Goal: Task Accomplishment & Management: Manage account settings

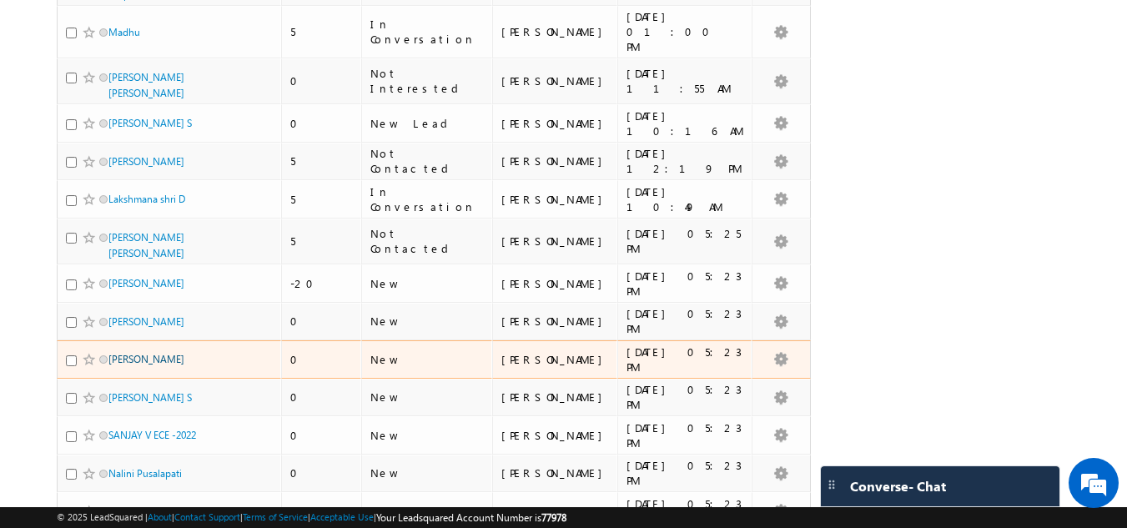
click at [166, 353] on link "CHANDAN KUMAR" at bounding box center [146, 359] width 76 height 13
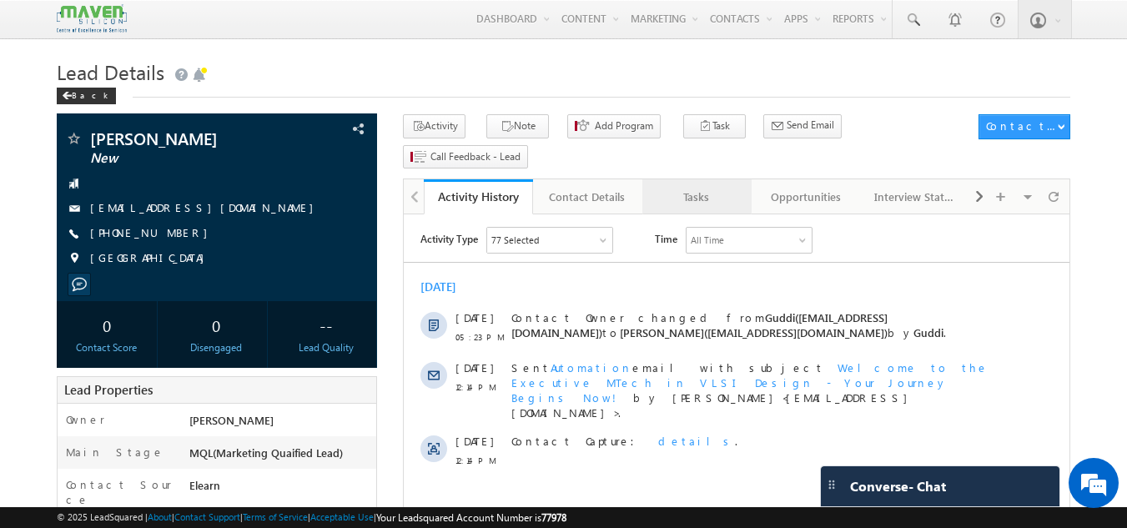
click at [711, 187] on div "Tasks" at bounding box center [696, 197] width 81 height 20
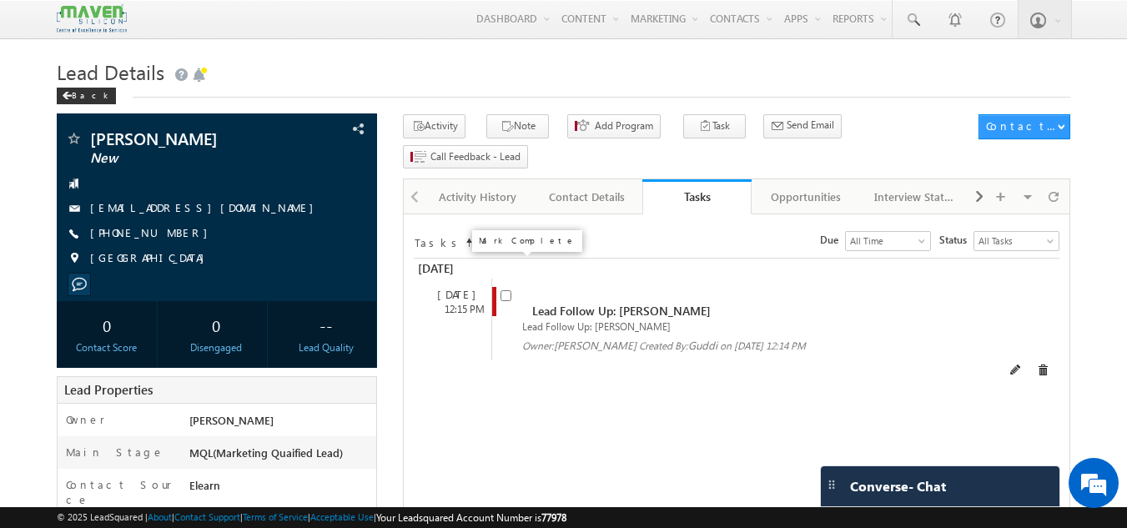
click at [503, 290] on input "checkbox" at bounding box center [505, 295] width 11 height 11
checkbox input "false"
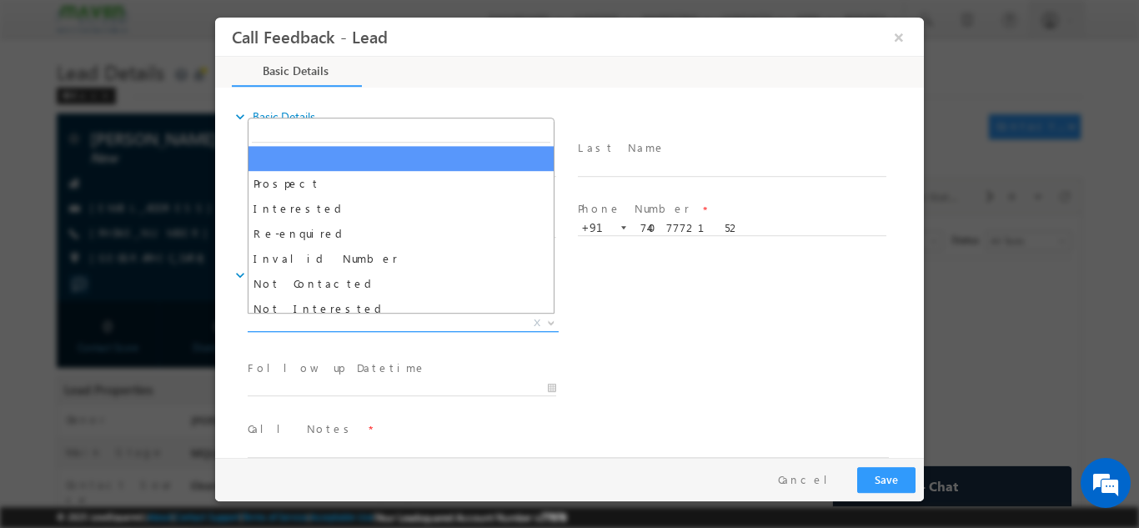
click at [483, 316] on span "X" at bounding box center [403, 322] width 311 height 17
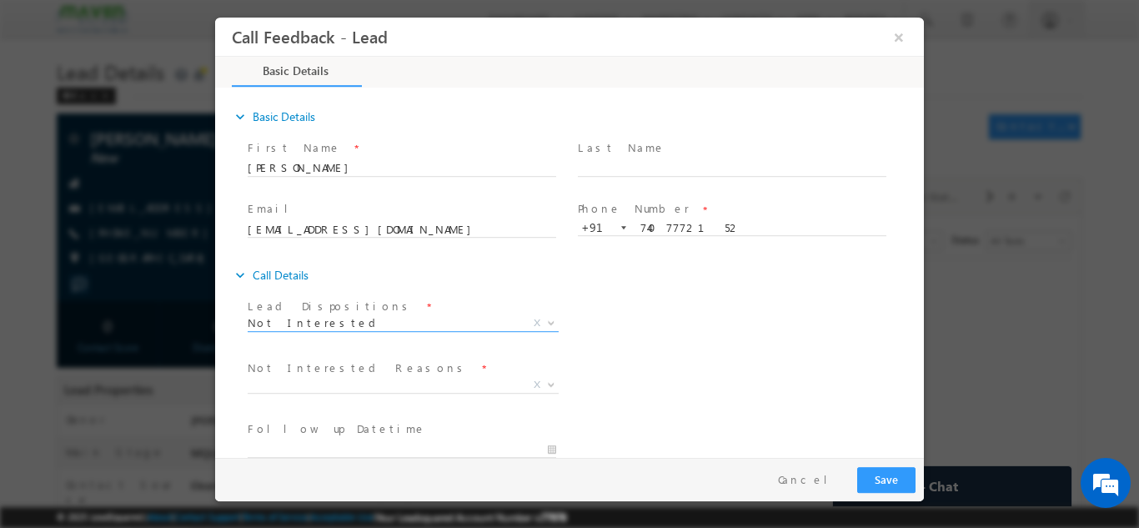
click at [396, 334] on span at bounding box center [402, 343] width 308 height 18
click at [397, 332] on span "Not Interested X" at bounding box center [403, 326] width 311 height 17
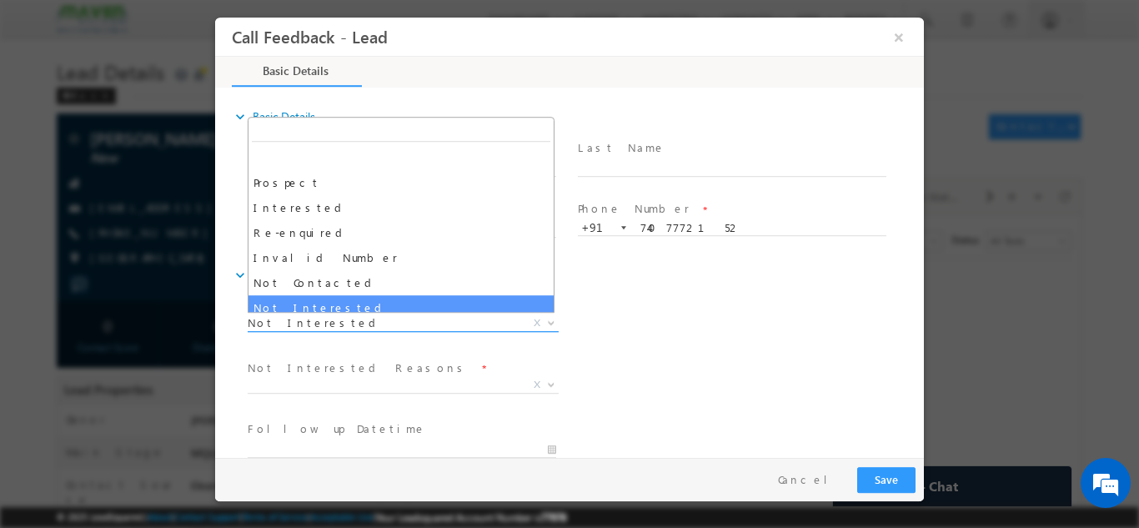
click at [407, 319] on span "Not Interested" at bounding box center [383, 321] width 271 height 15
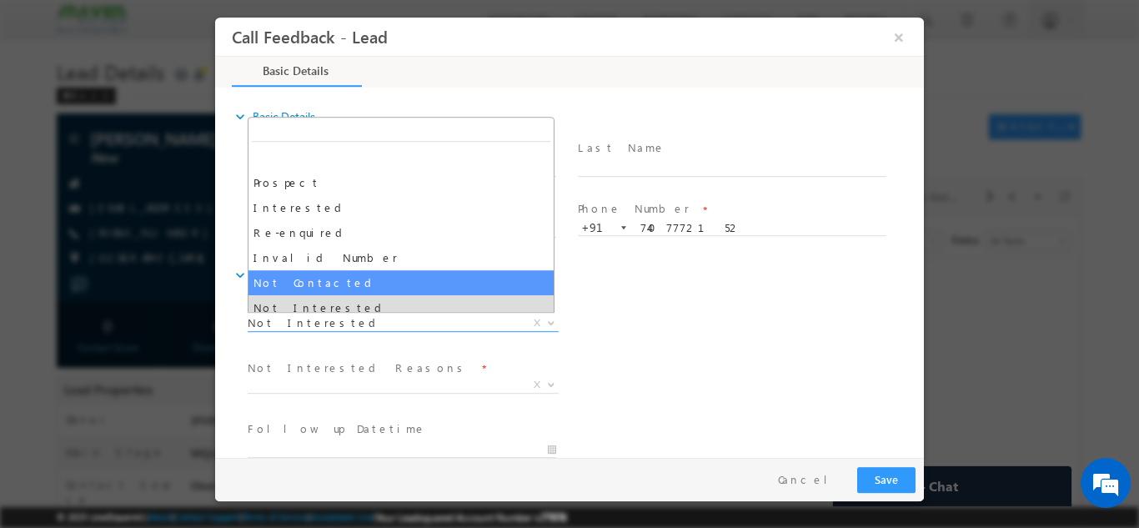
select select "Not Contacted"
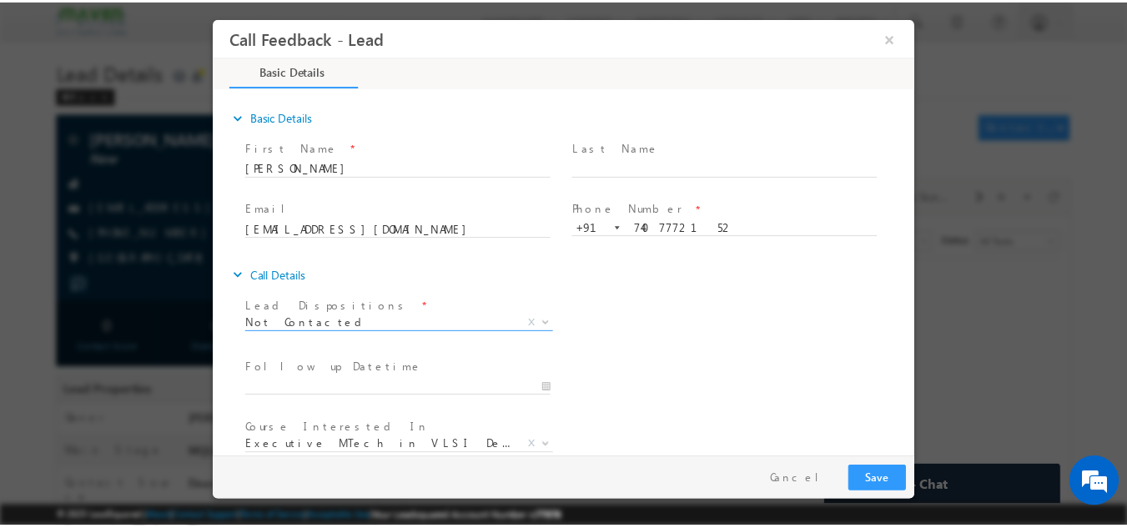
scroll to position [88, 0]
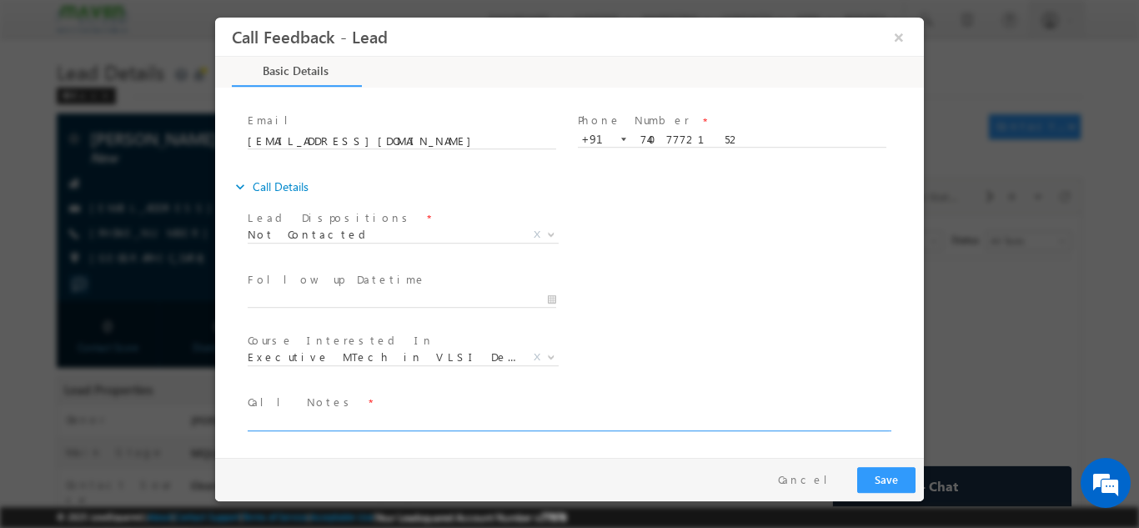
click at [382, 413] on textarea at bounding box center [568, 420] width 641 height 19
type textarea "DNP"
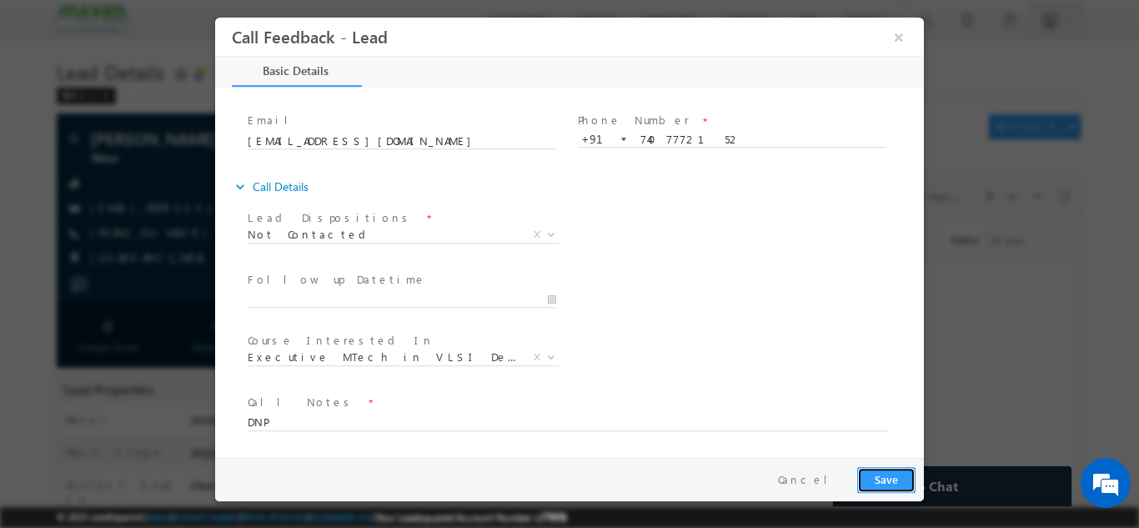
click at [882, 475] on button "Save" at bounding box center [886, 479] width 58 height 26
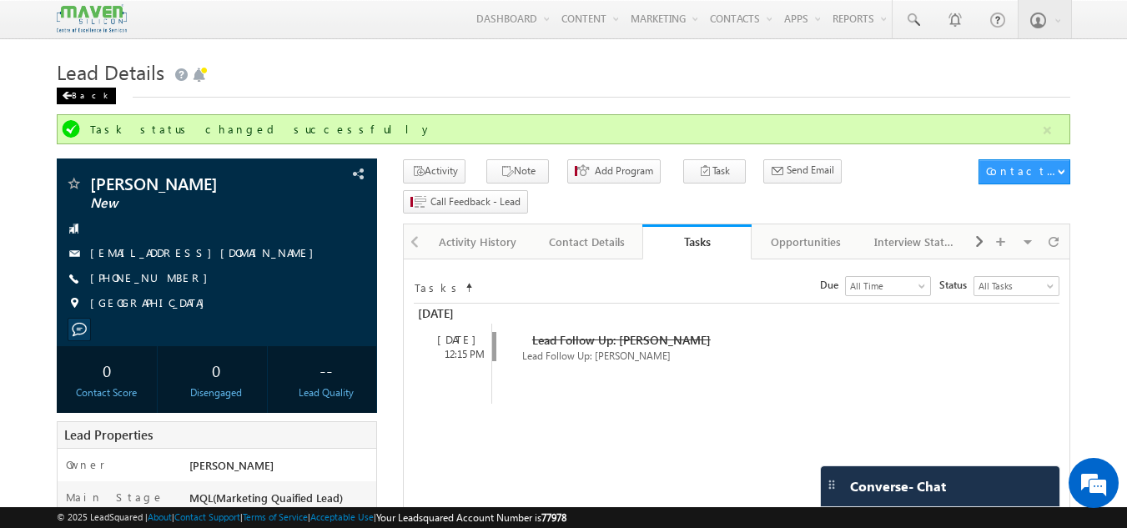
click at [81, 93] on div "Back" at bounding box center [86, 96] width 59 height 17
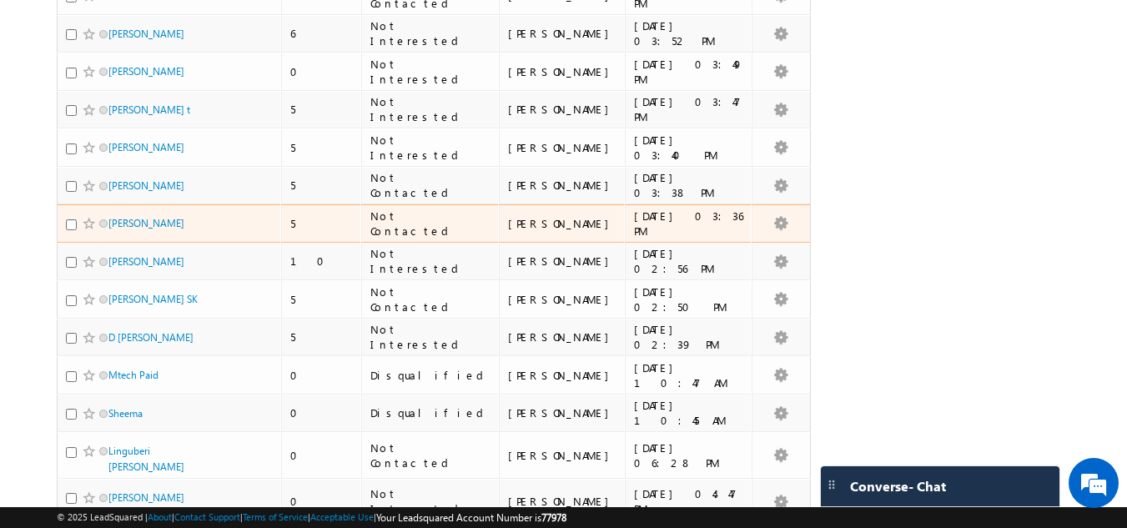
scroll to position [3616, 0]
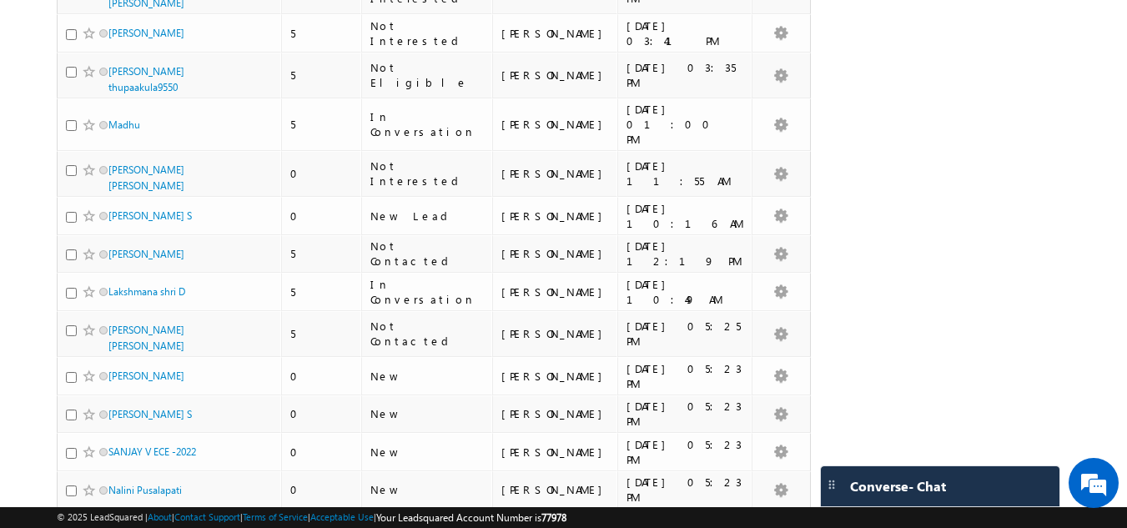
scroll to position [29, 0]
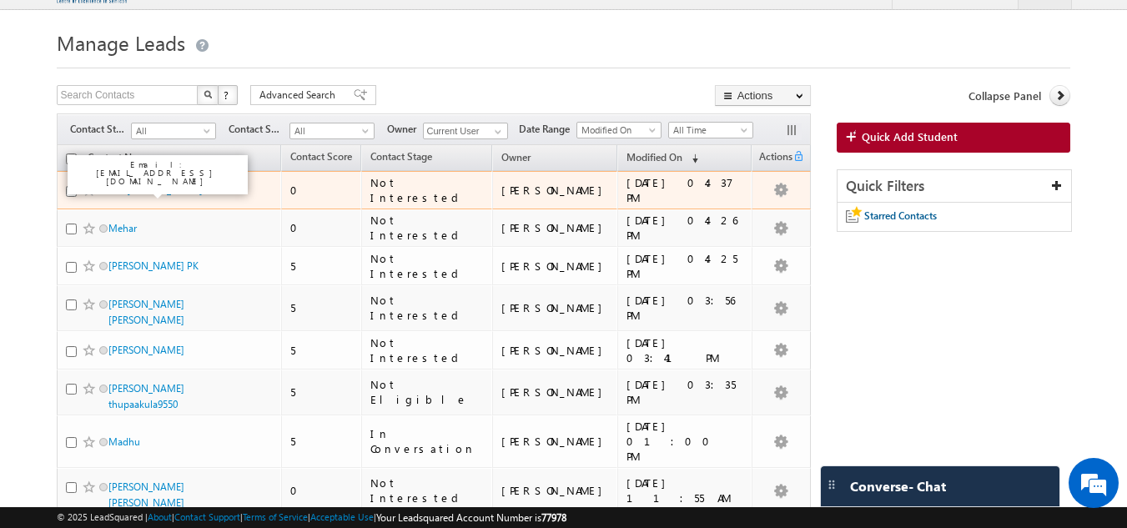
drag, startPoint x: 118, startPoint y: 192, endPoint x: 5, endPoint y: 251, distance: 127.2
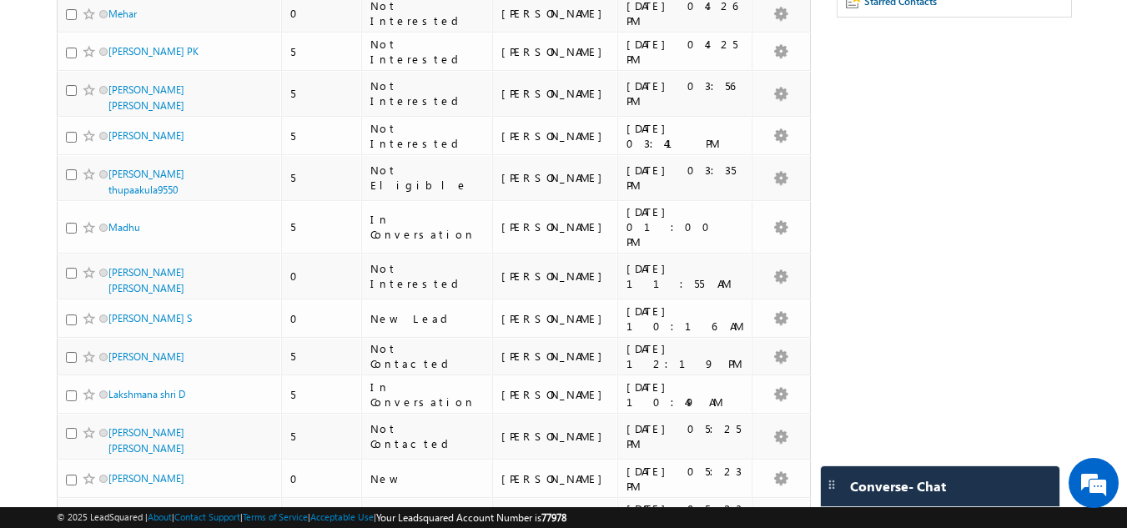
scroll to position [613, 0]
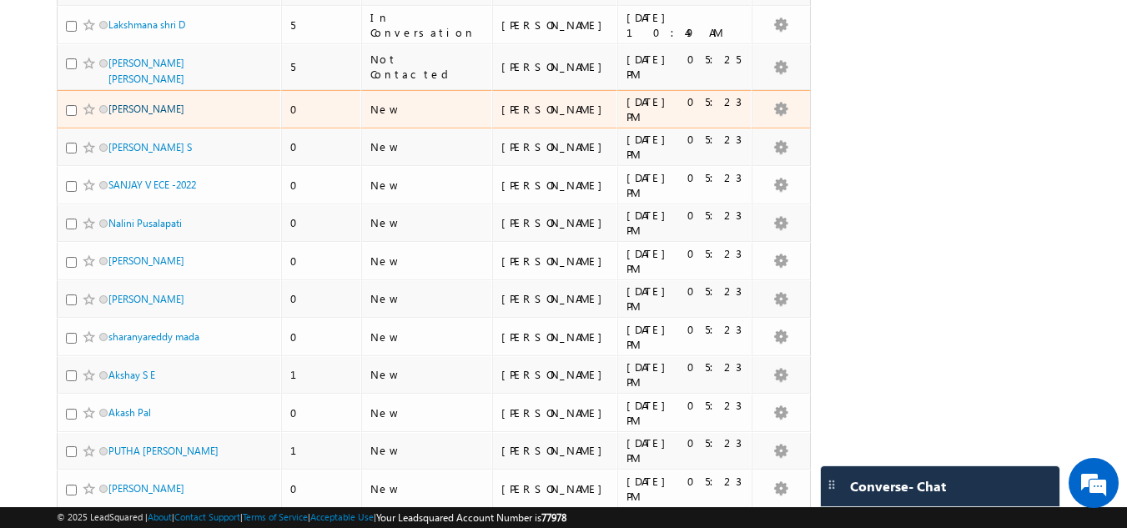
click at [155, 103] on link "Shubham Patil" at bounding box center [146, 109] width 76 height 13
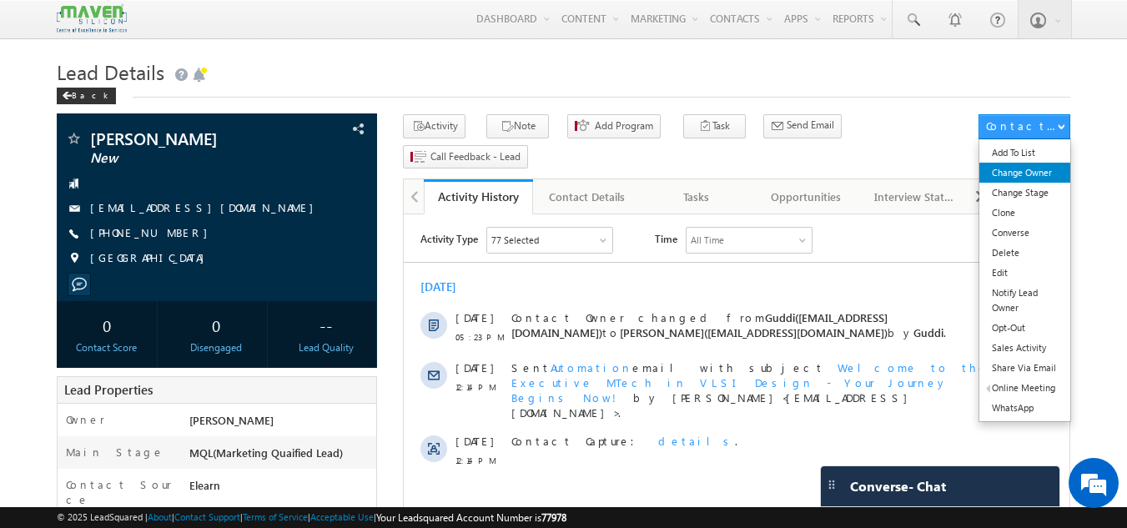
click at [1033, 173] on link "Change Owner" at bounding box center [1024, 173] width 91 height 20
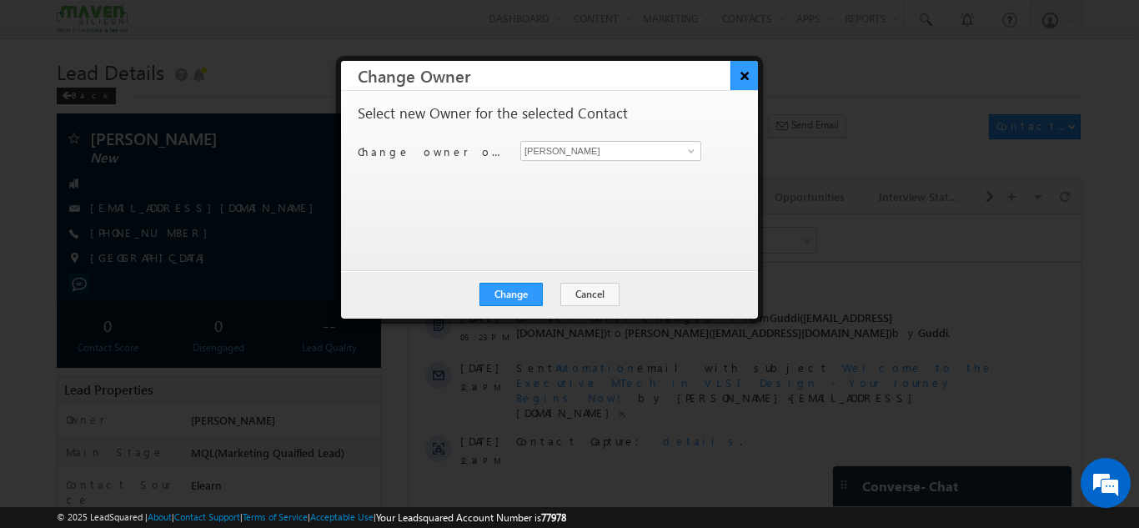
click at [752, 73] on button "×" at bounding box center [745, 75] width 28 height 29
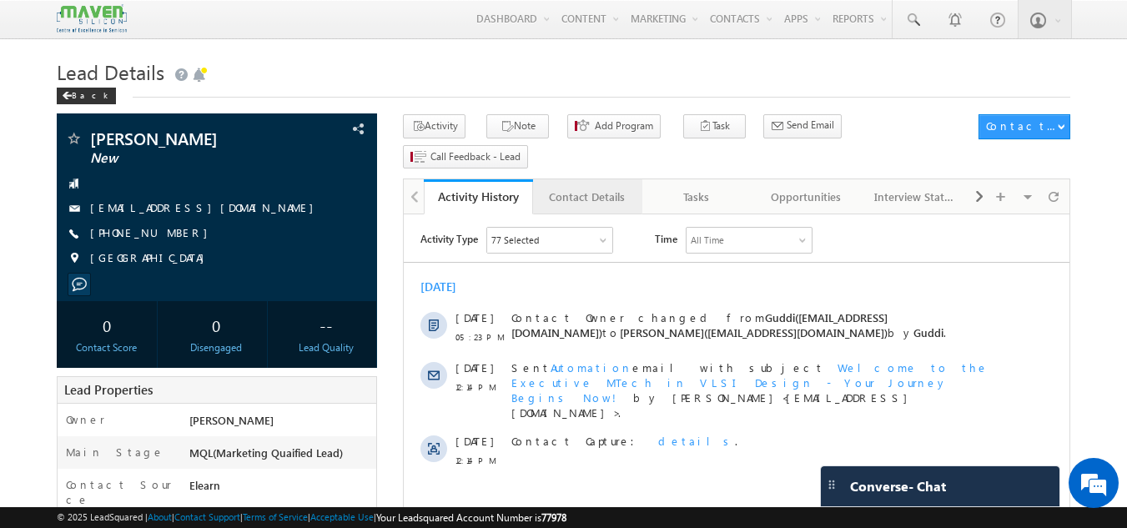
click at [580, 187] on div "Contact Details" at bounding box center [586, 197] width 81 height 20
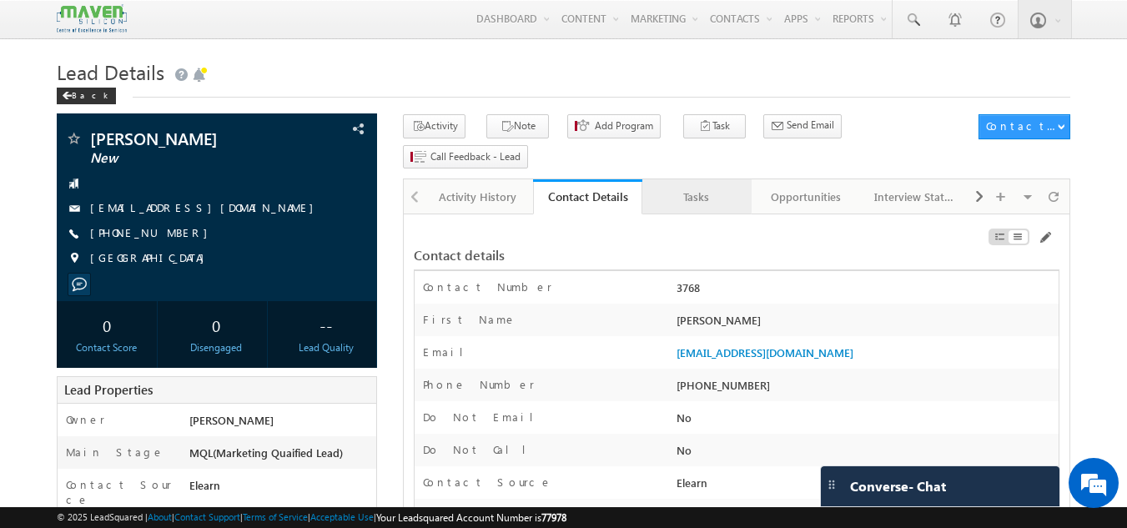
click at [699, 187] on div "Tasks" at bounding box center [696, 197] width 81 height 20
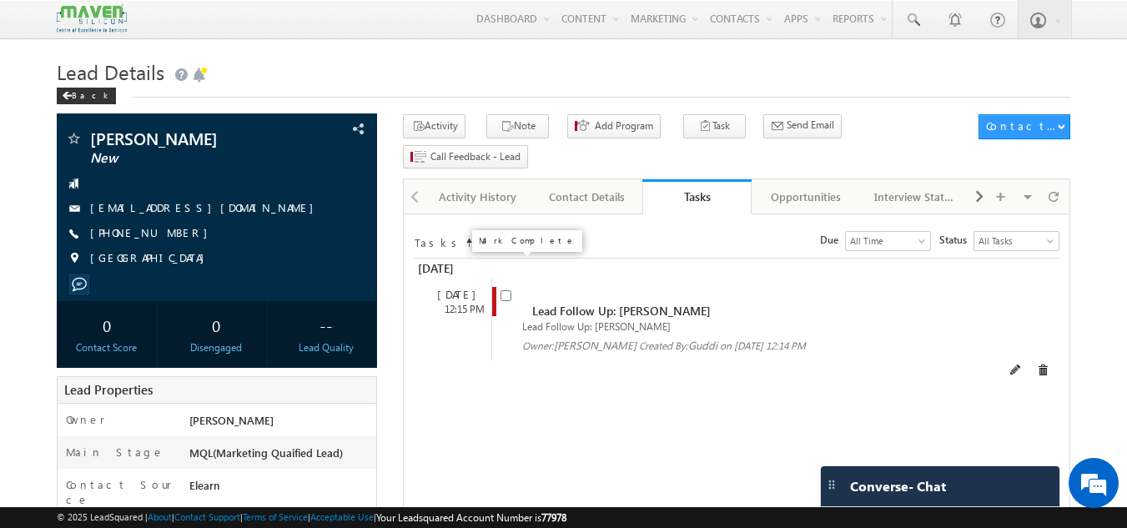
click at [505, 290] on input "checkbox" at bounding box center [505, 295] width 11 height 11
checkbox input "false"
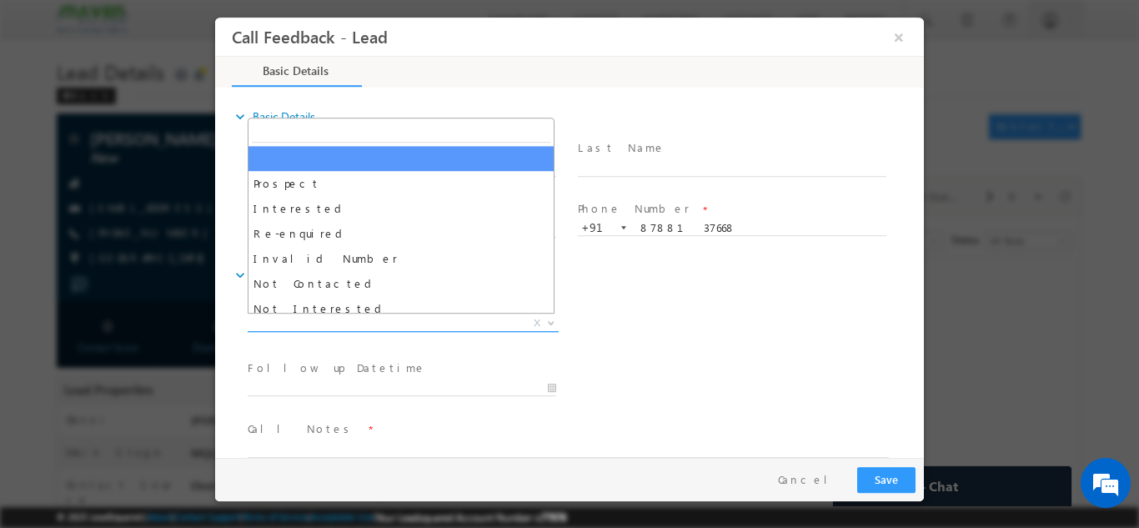
click at [494, 317] on span "X" at bounding box center [403, 322] width 311 height 17
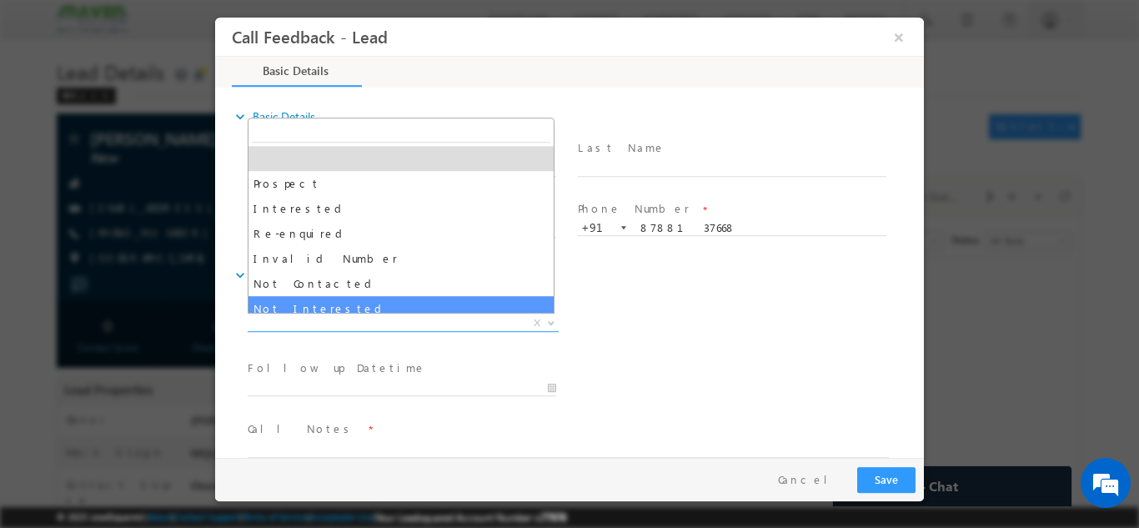
select select "Not Interested"
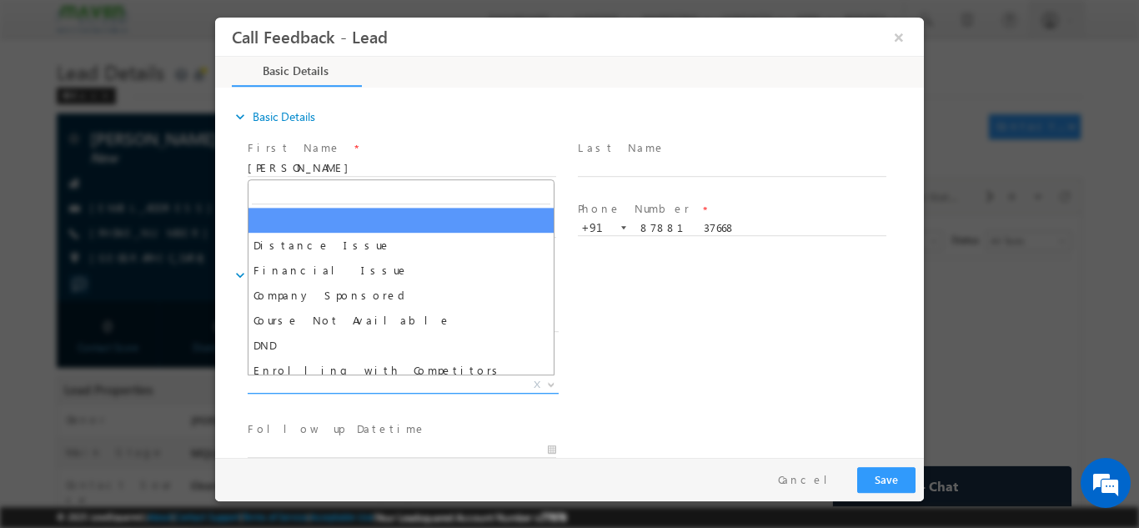
click at [358, 388] on span "X" at bounding box center [403, 384] width 311 height 17
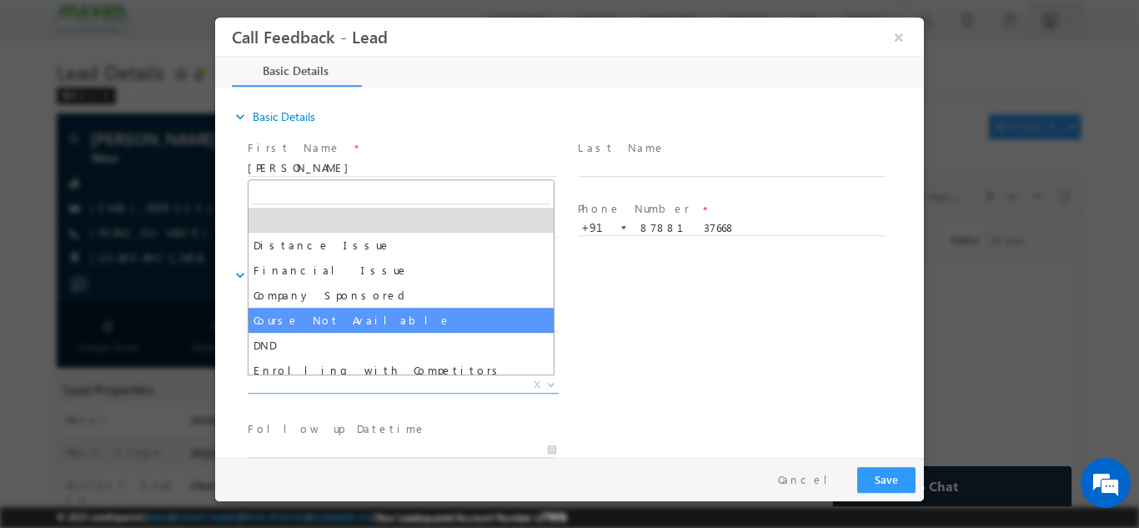
scroll to position [33, 0]
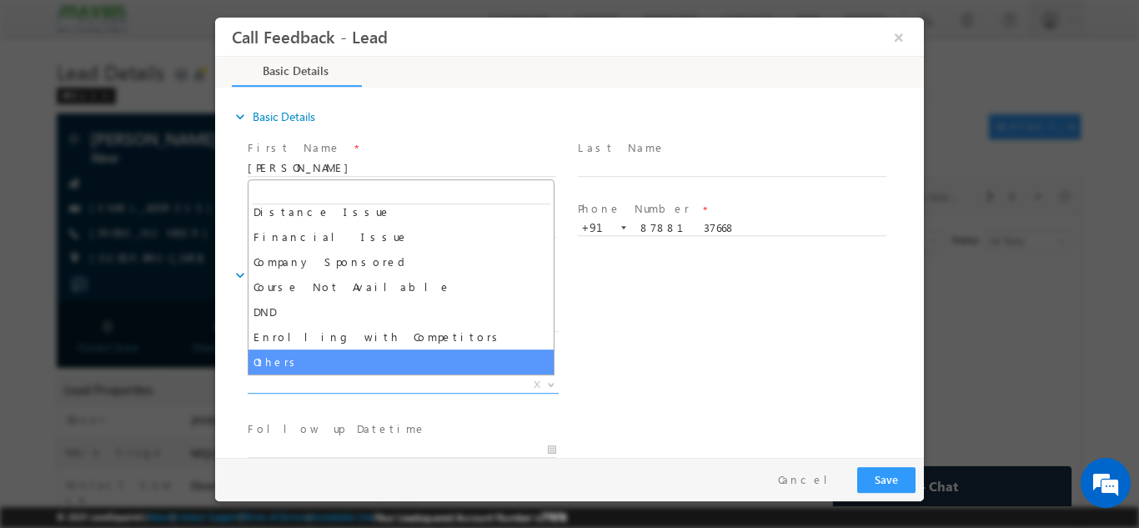
select select "Others"
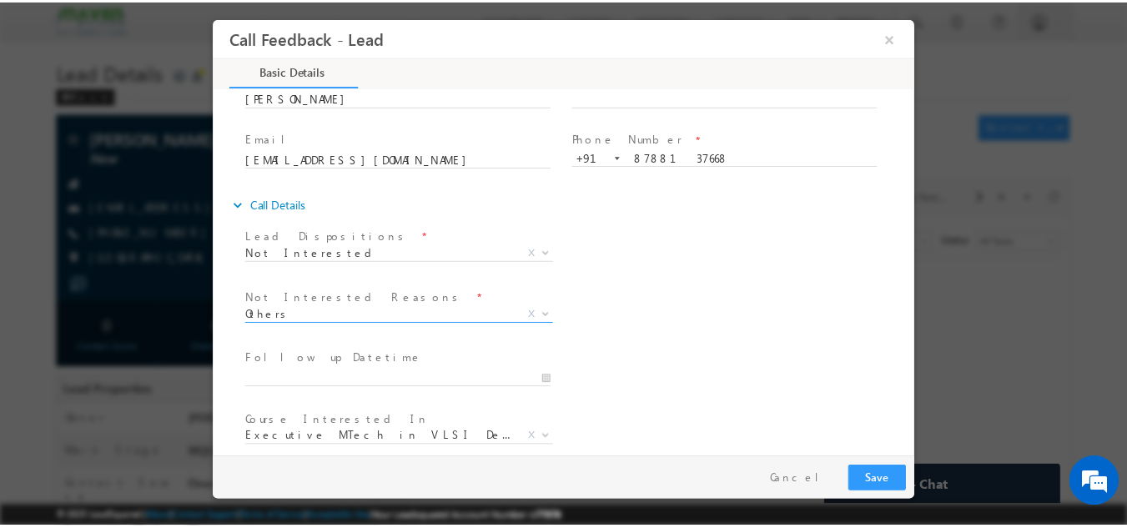
scroll to position [150, 0]
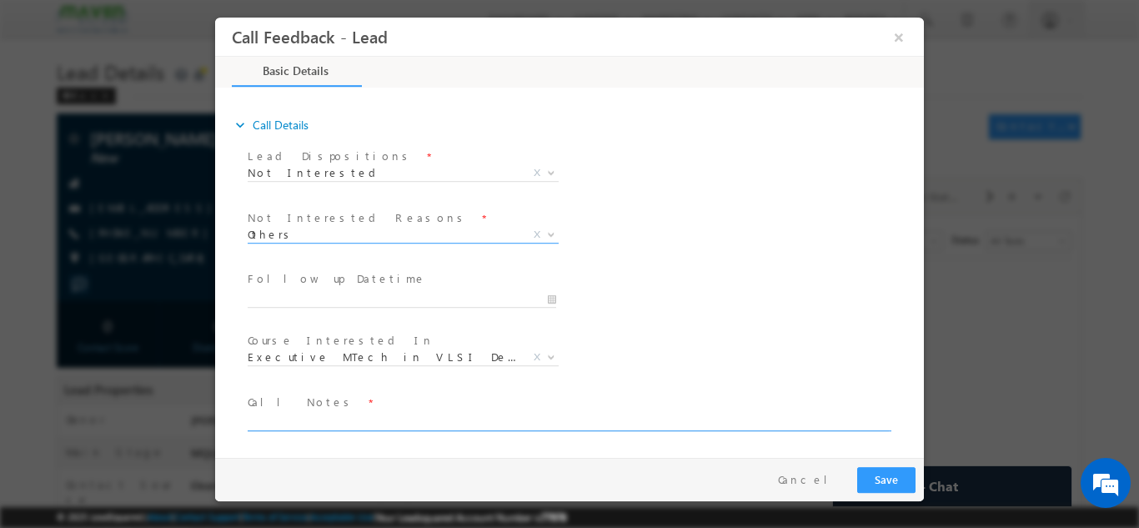
click at [317, 424] on textarea at bounding box center [568, 420] width 641 height 19
type textarea "MTech complected, looking to change job. Not looking for any certification."
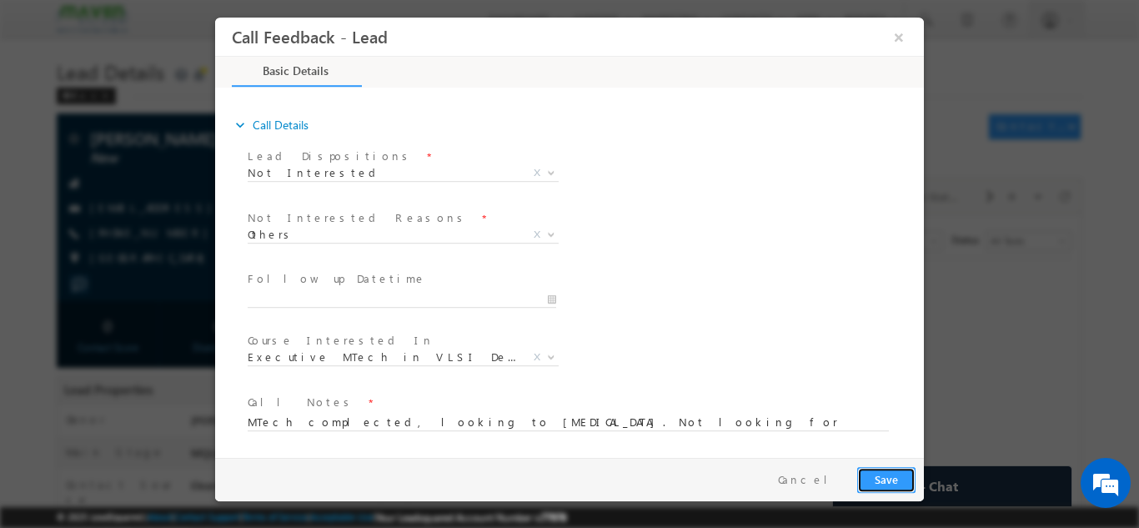
click at [862, 483] on button "Save" at bounding box center [886, 479] width 58 height 26
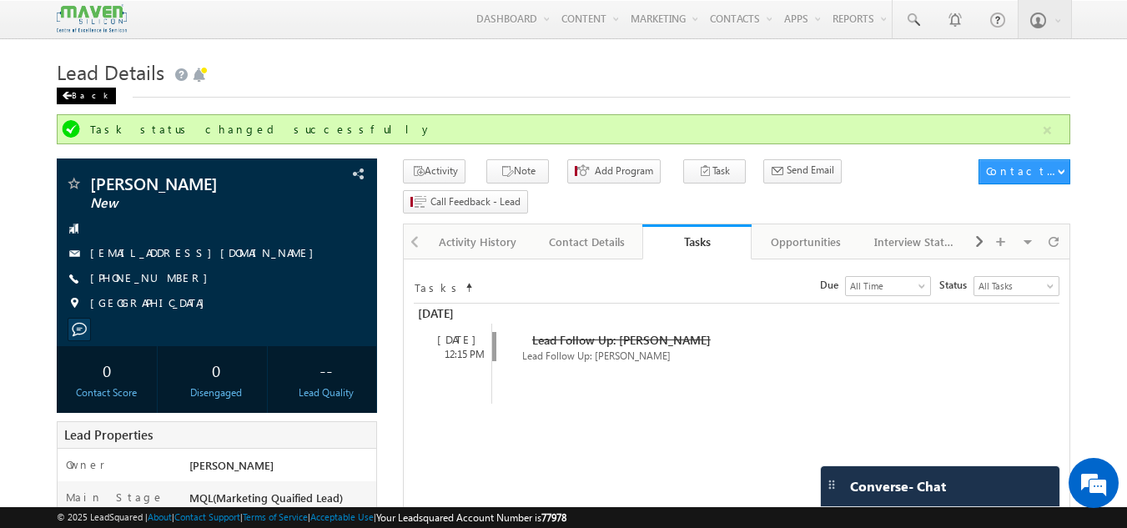
click at [74, 95] on div "Back" at bounding box center [86, 96] width 59 height 17
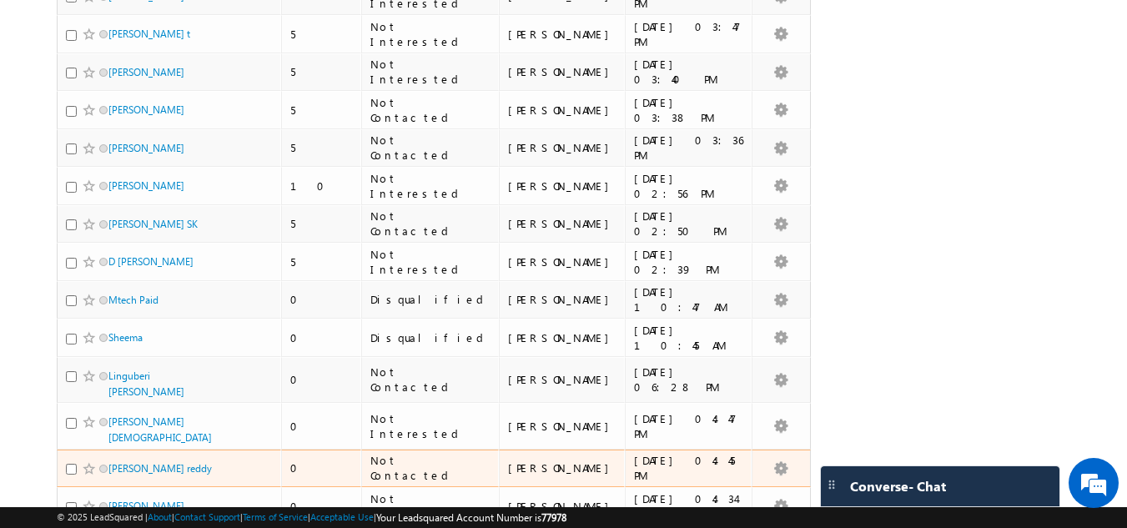
scroll to position [3616, 0]
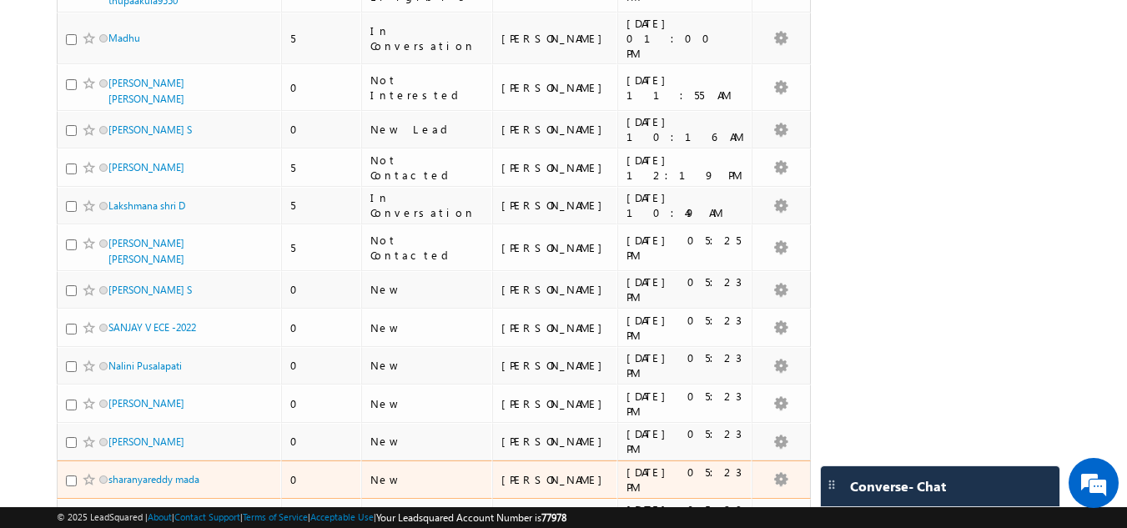
scroll to position [470, 0]
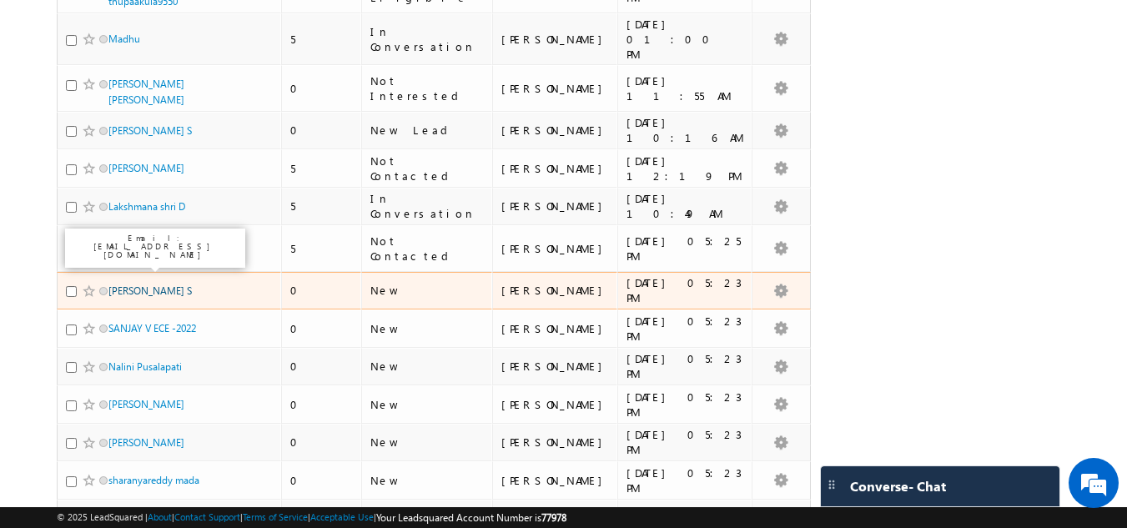
click at [123, 284] on link "[PERSON_NAME] S" at bounding box center [149, 290] width 83 height 13
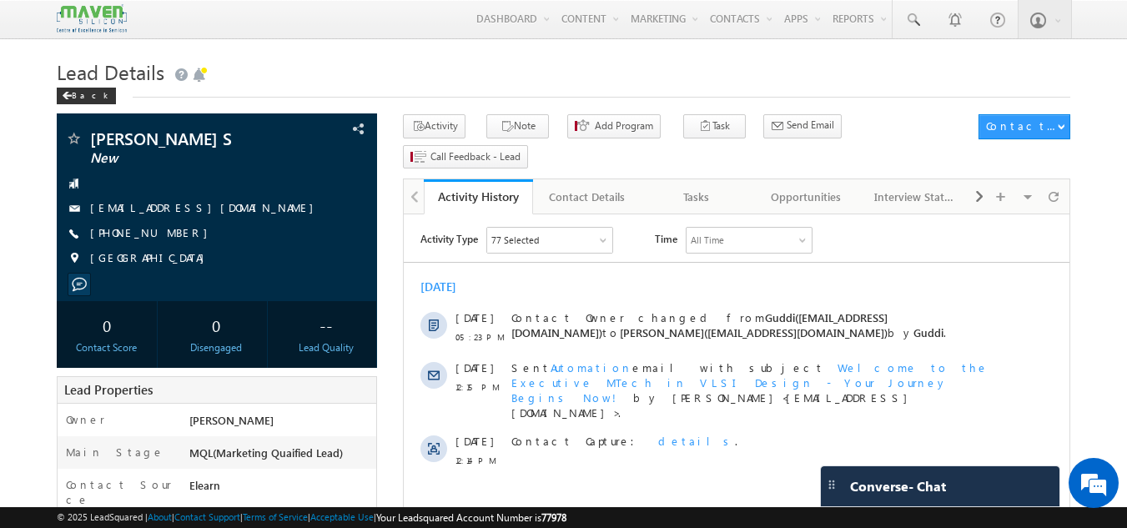
click at [123, 257] on div "[GEOGRAPHIC_DATA]" at bounding box center [217, 258] width 304 height 17
click at [695, 179] on link "Tasks" at bounding box center [696, 196] width 109 height 35
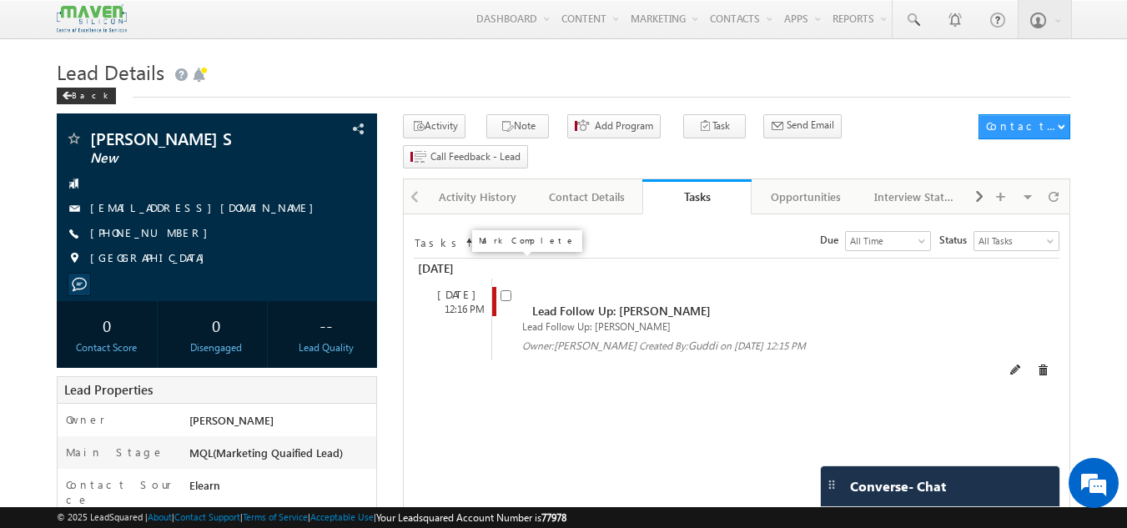
click at [510, 290] on input "checkbox" at bounding box center [505, 295] width 11 height 11
checkbox input "false"
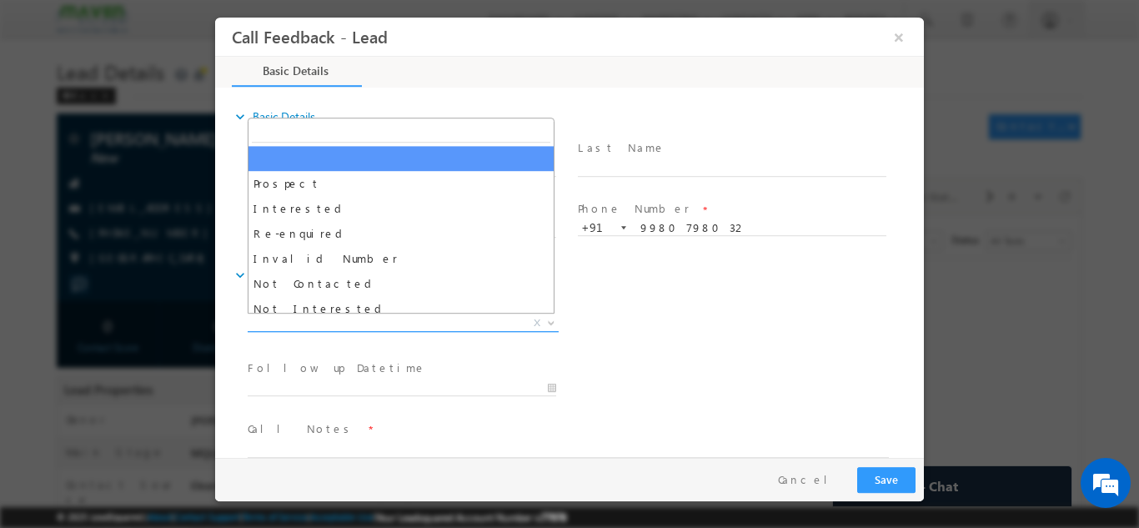
click at [398, 314] on span "X" at bounding box center [403, 322] width 311 height 17
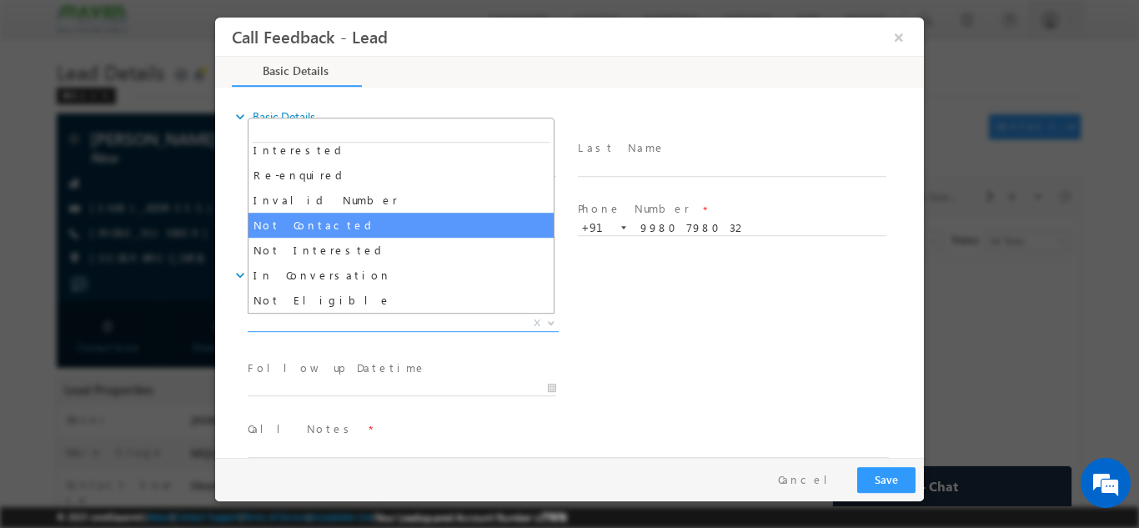
scroll to position [83, 0]
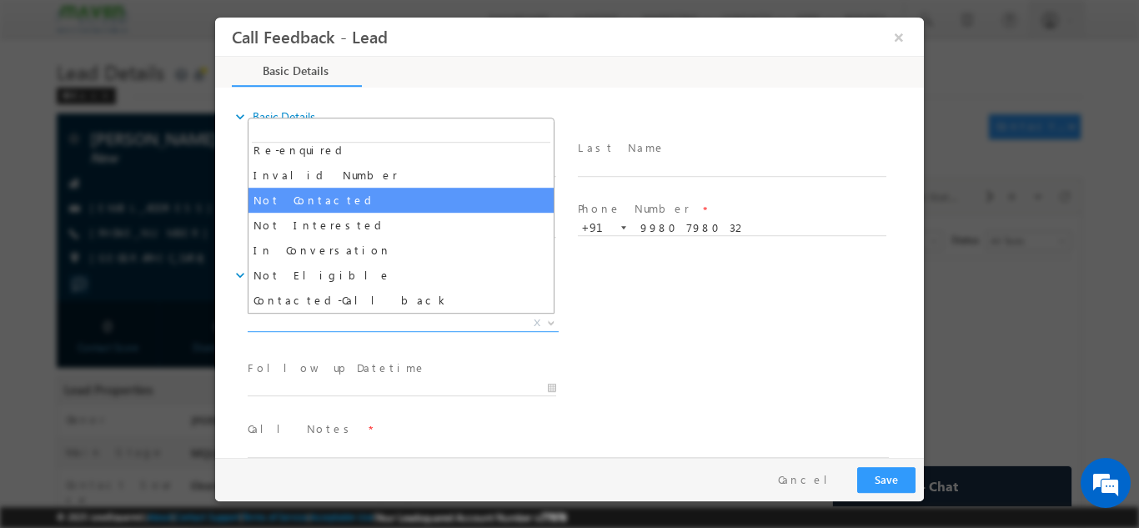
select select "Not Contacted"
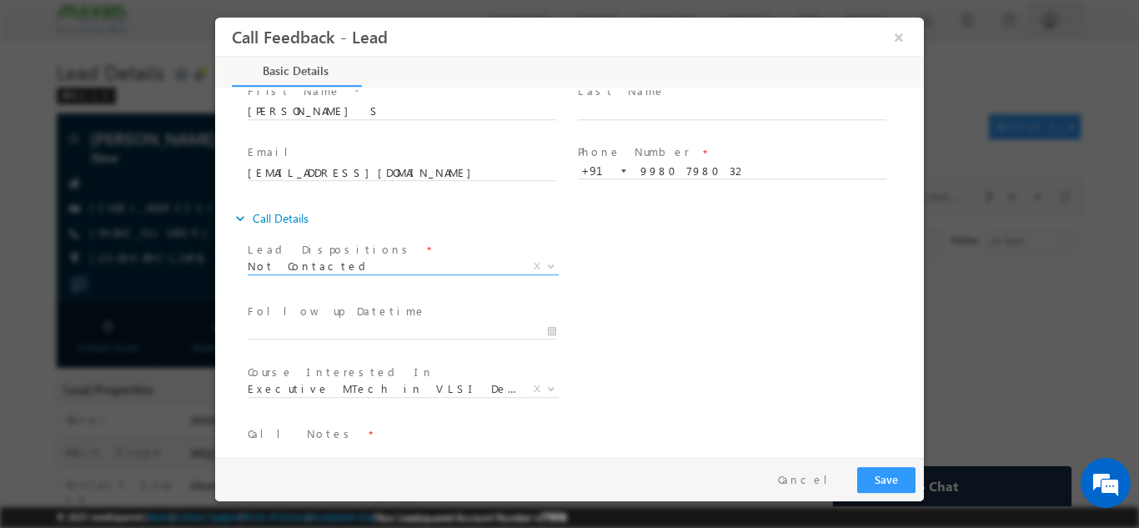
scroll to position [88, 0]
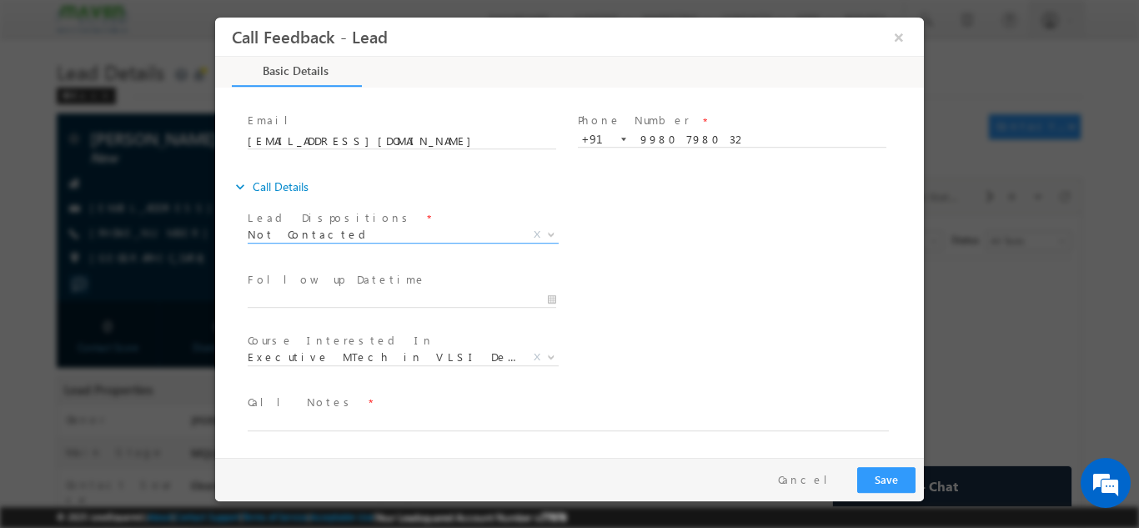
click at [321, 410] on span "Call Notes *" at bounding box center [559, 402] width 623 height 18
click at [334, 416] on textarea at bounding box center [568, 420] width 641 height 19
type textarea "DNP"
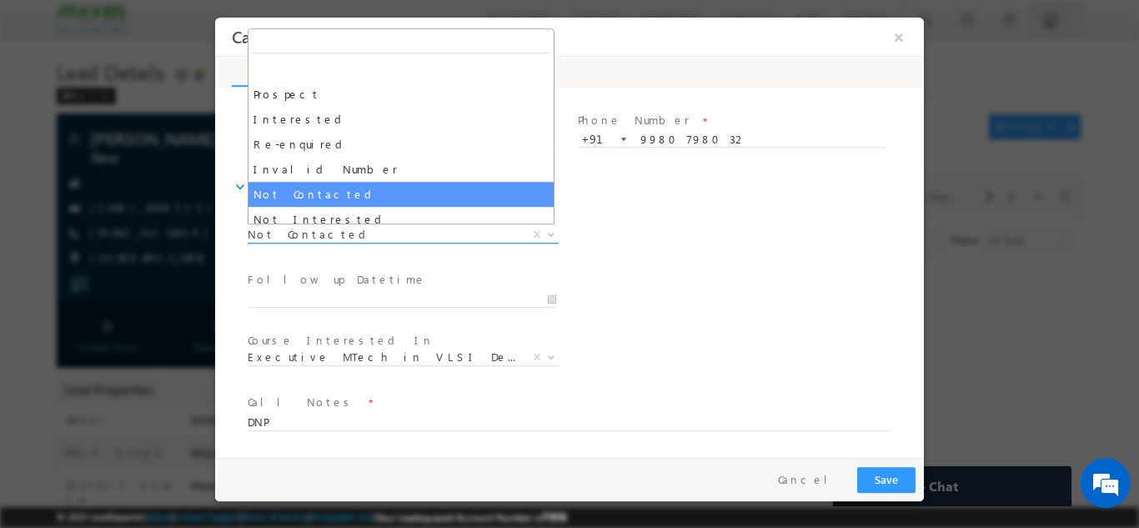
click at [319, 235] on span "Not Contacted" at bounding box center [383, 233] width 271 height 15
click at [877, 475] on button "Save" at bounding box center [886, 479] width 58 height 26
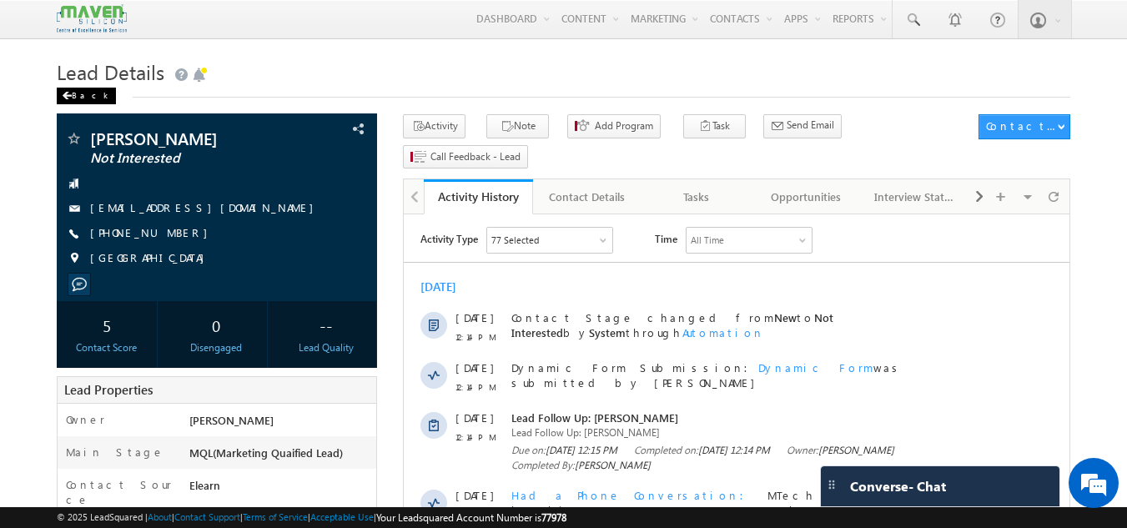
click at [84, 98] on div "Back" at bounding box center [86, 96] width 59 height 17
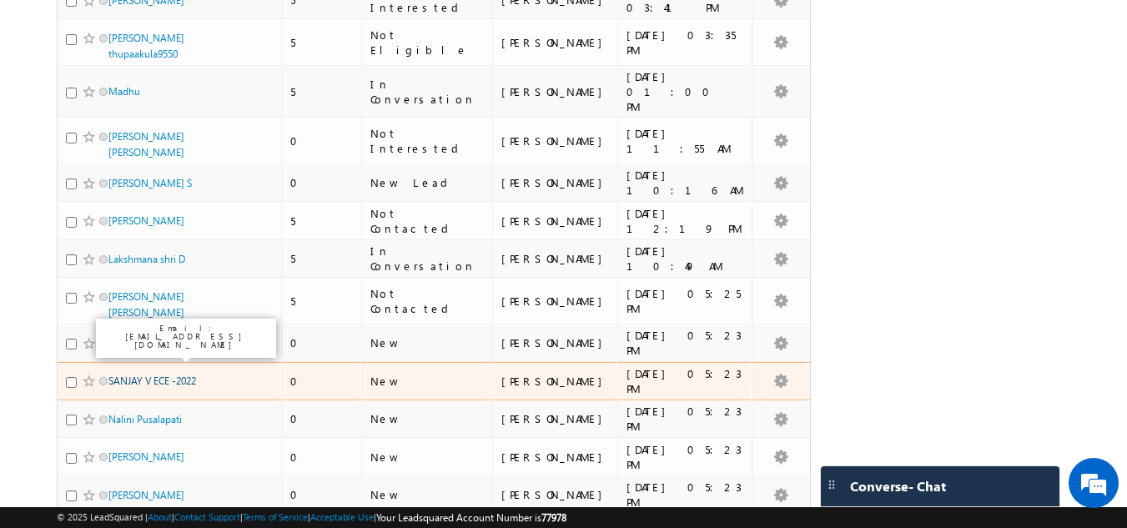
click at [154, 375] on link "SANJAY V ECE -2022" at bounding box center [152, 381] width 88 height 13
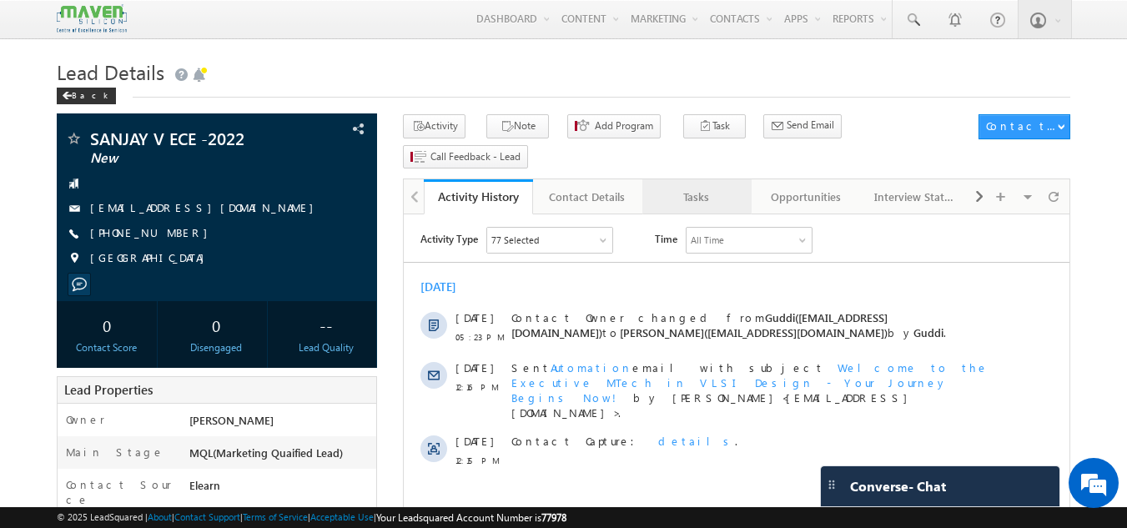
click at [695, 187] on div "Tasks" at bounding box center [696, 197] width 81 height 20
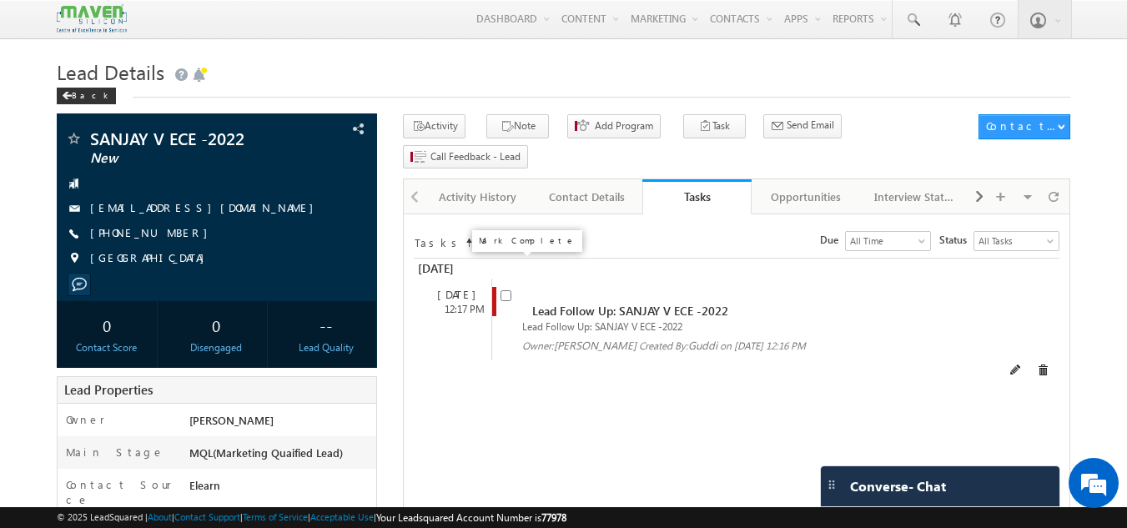
click at [505, 290] on input "checkbox" at bounding box center [505, 295] width 11 height 11
checkbox input "false"
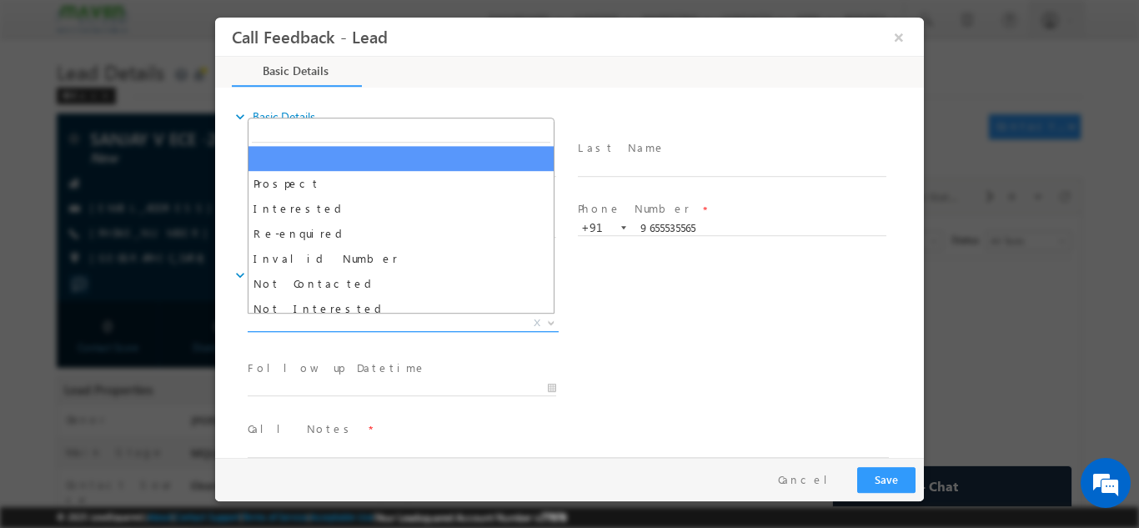
click at [373, 321] on span "X" at bounding box center [403, 322] width 311 height 17
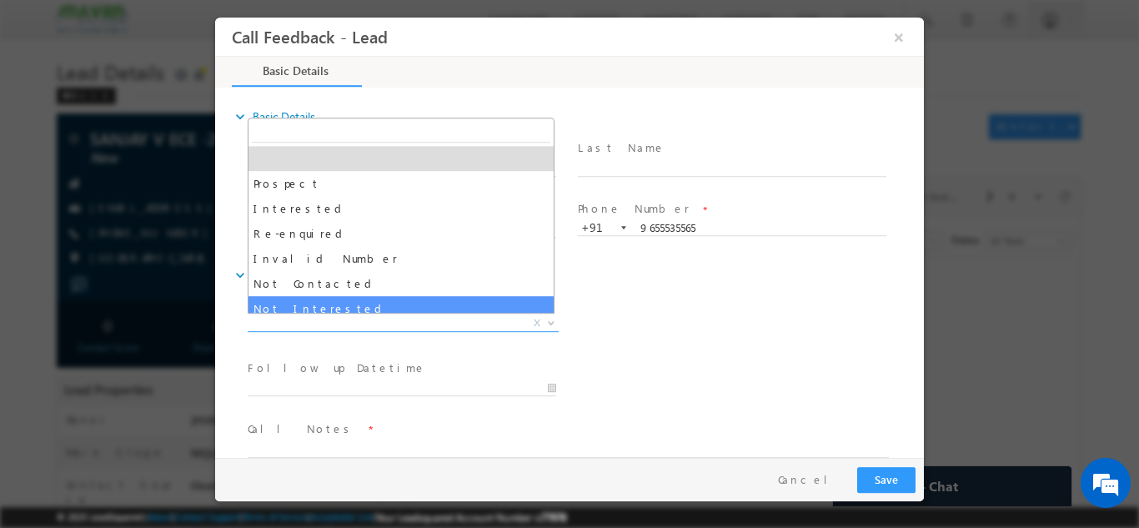
select select "Not Interested"
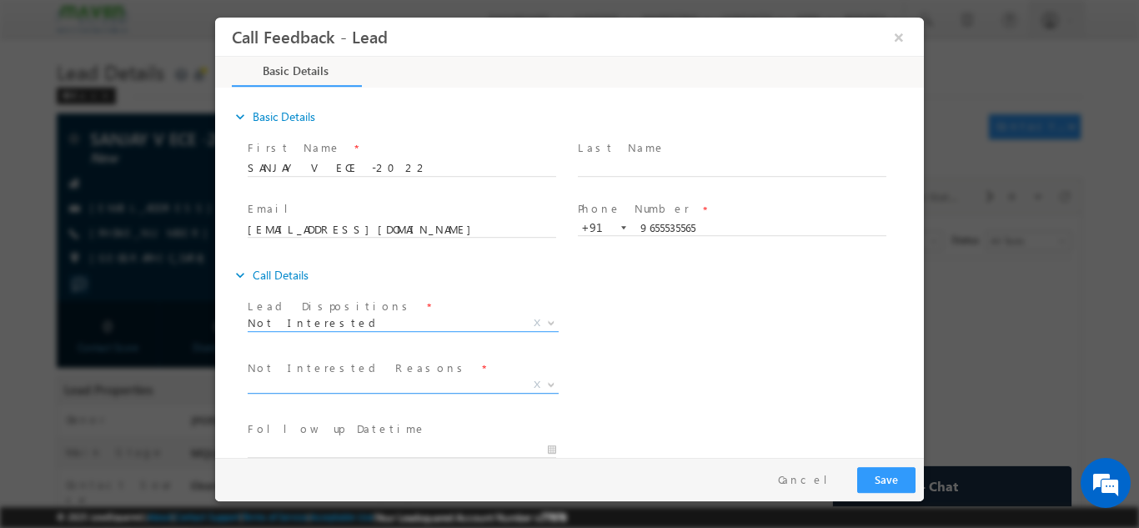
click at [326, 382] on span "X" at bounding box center [403, 384] width 311 height 17
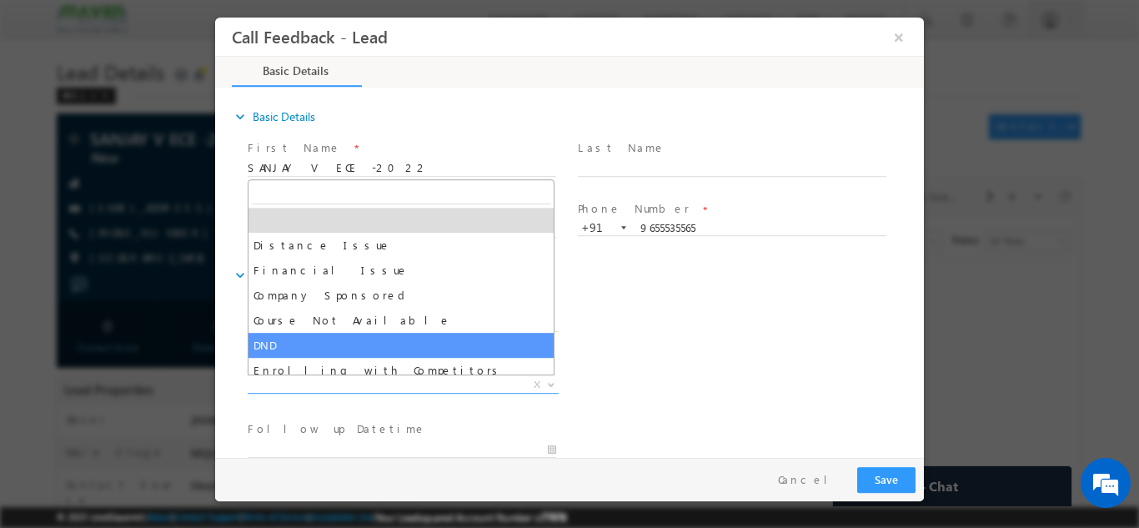
select select "DND"
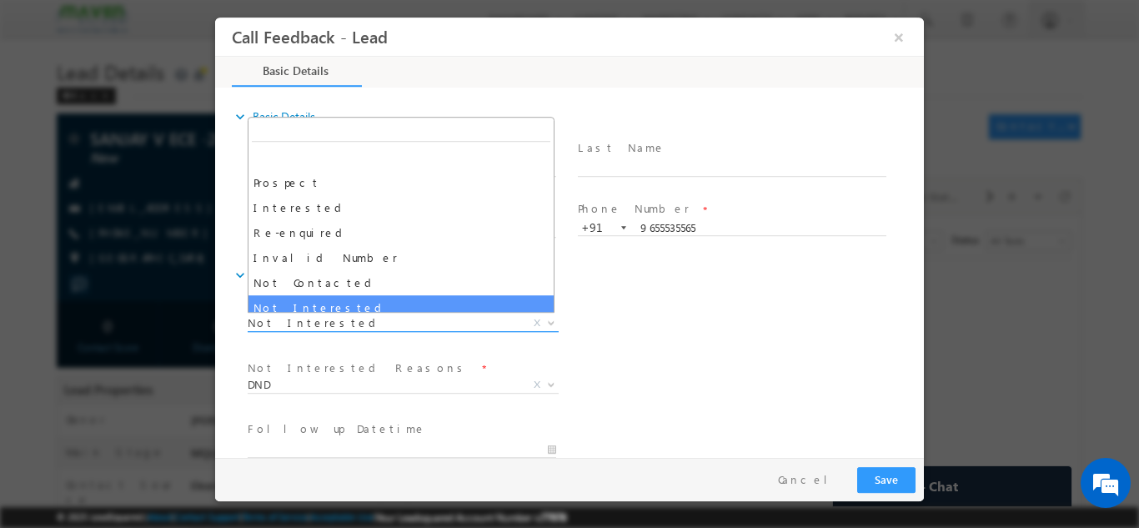
click at [315, 325] on span "Not Interested" at bounding box center [383, 321] width 271 height 15
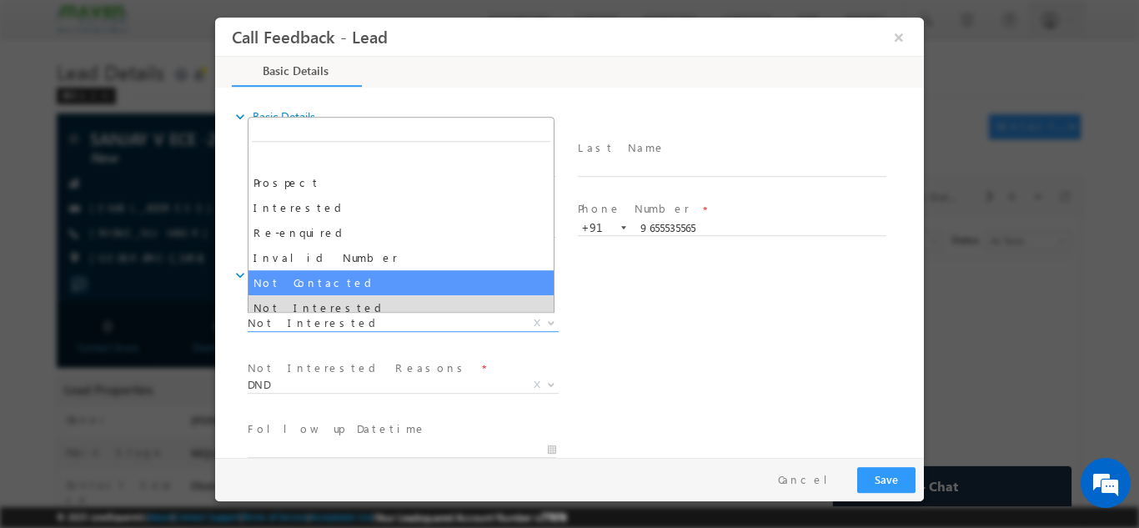
select select "Not Contacted"
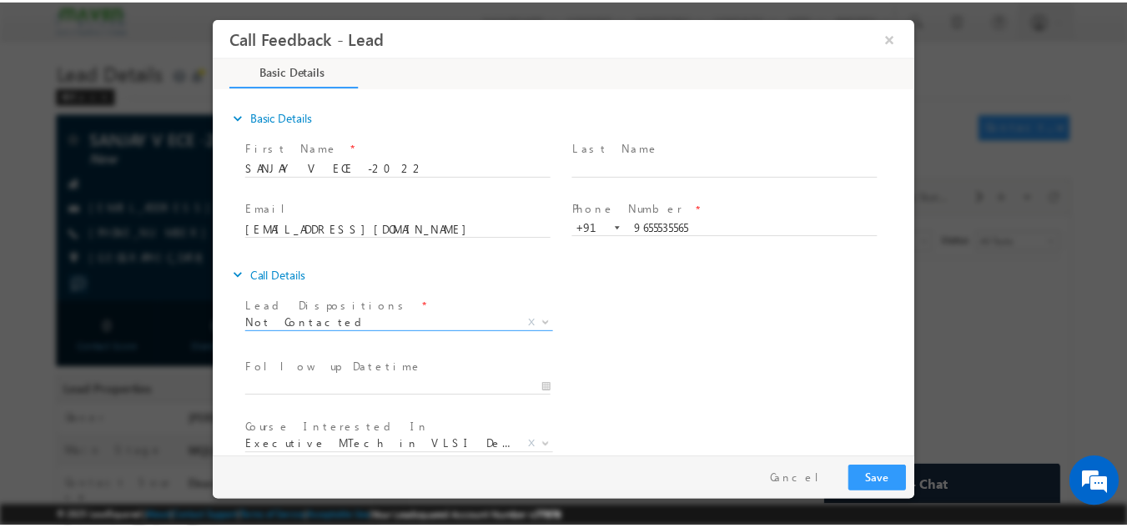
scroll to position [88, 0]
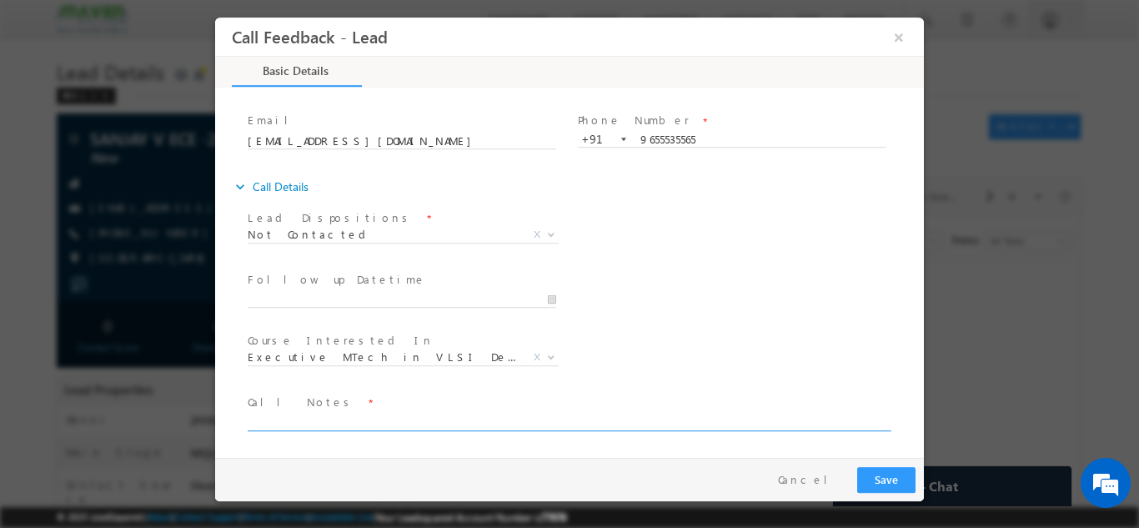
click at [300, 421] on textarea at bounding box center [568, 420] width 641 height 19
type textarea "DNP"
click at [884, 480] on button "Save" at bounding box center [886, 479] width 58 height 26
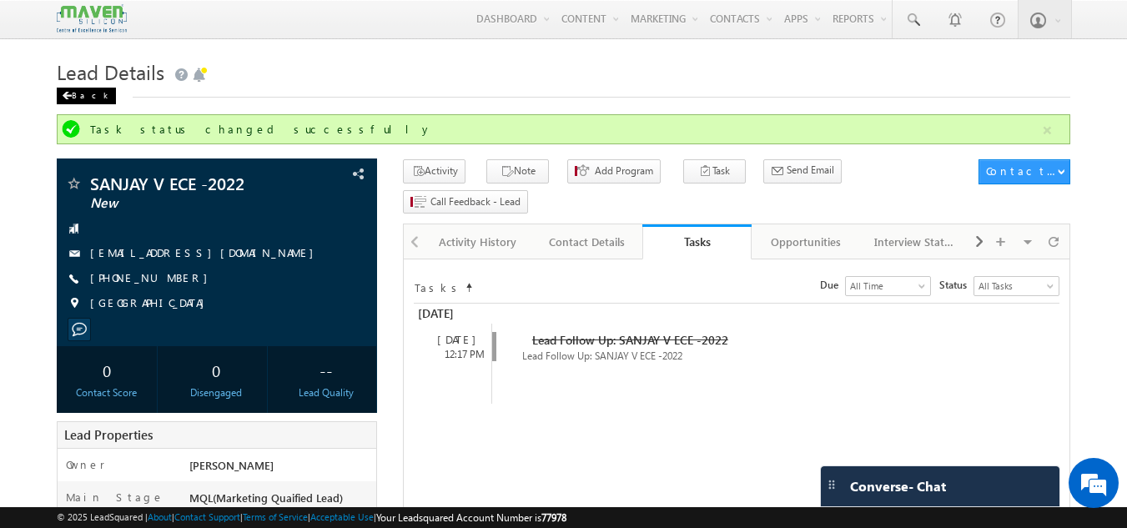
click at [91, 98] on div "Back" at bounding box center [86, 96] width 59 height 17
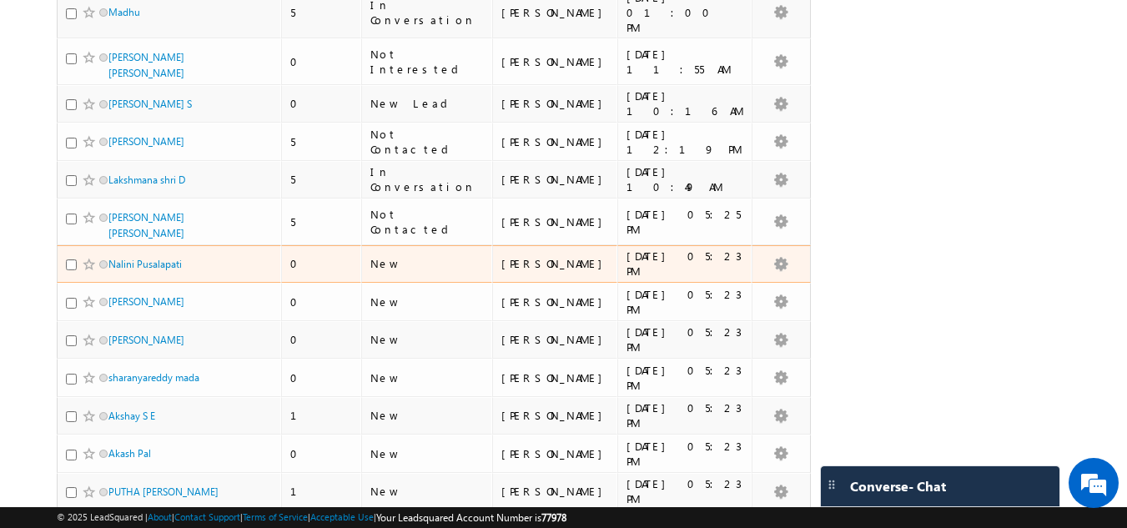
scroll to position [613, 0]
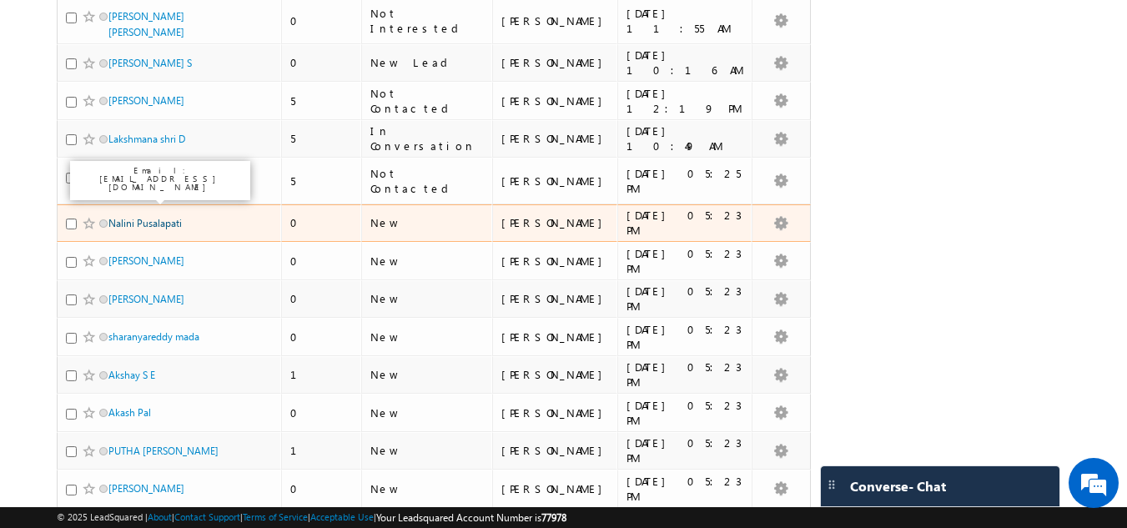
click at [138, 217] on link "Nalini Pusalapati" at bounding box center [144, 223] width 73 height 13
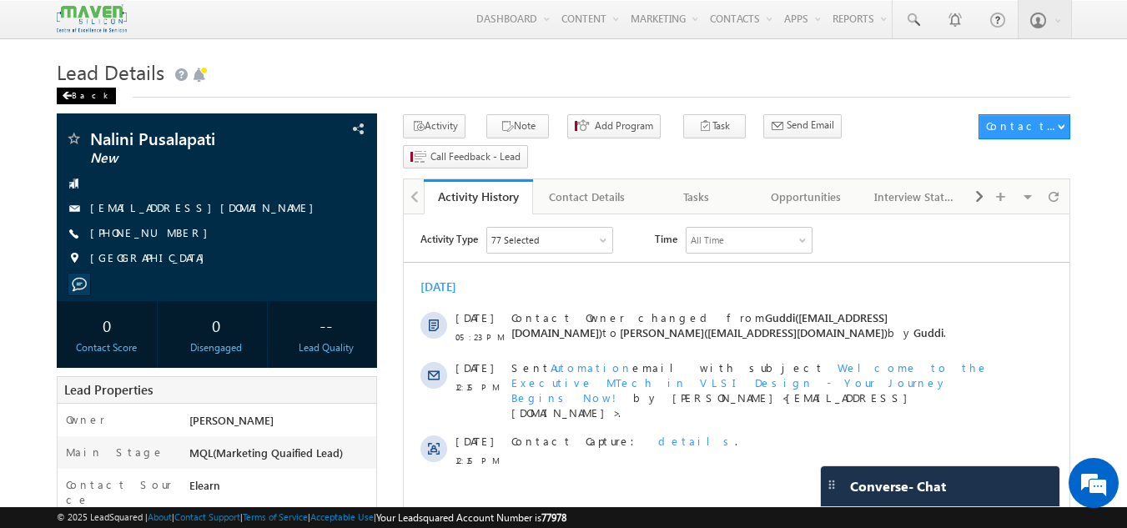
click at [81, 98] on div "Back" at bounding box center [86, 96] width 59 height 17
